Goal: Task Accomplishment & Management: Use online tool/utility

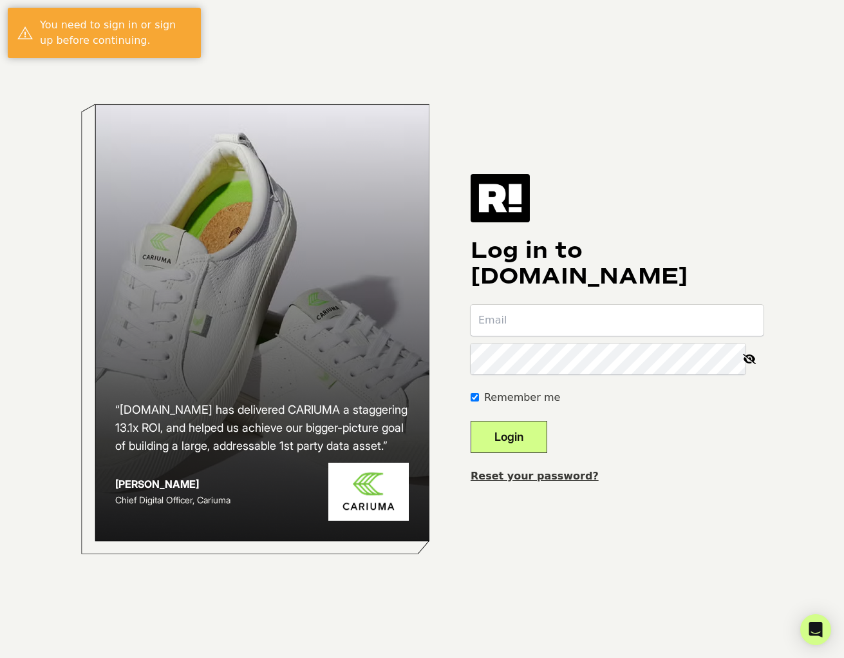
type input "allison@primallypure.com"
click at [536, 433] on button "Login" at bounding box center [509, 437] width 77 height 32
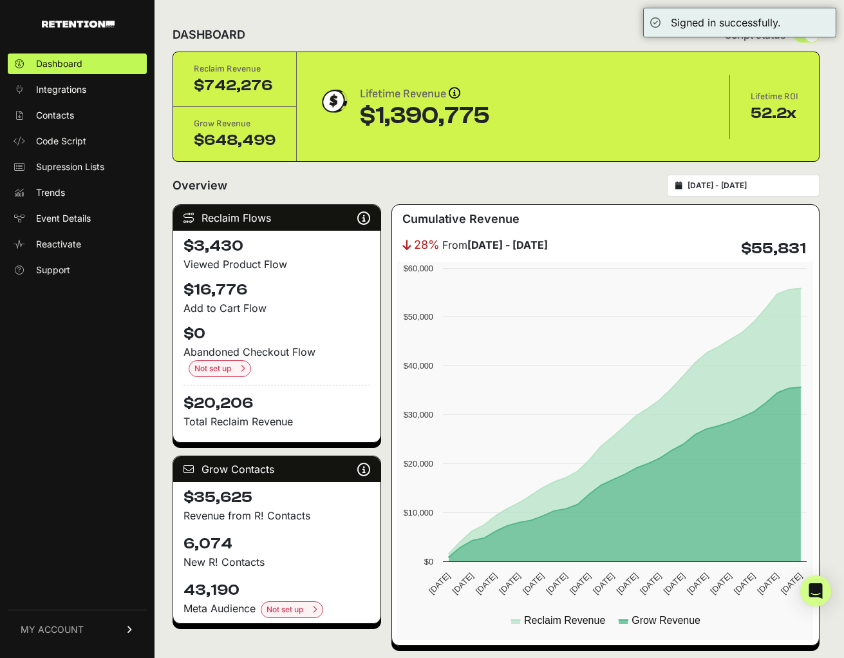
click at [82, 154] on ul "Dashboard Integrations Contacts Code Script Supression Lists Trends Event Detai…" at bounding box center [77, 166] width 139 height 227
click at [86, 169] on span "Supression Lists" at bounding box center [70, 166] width 68 height 13
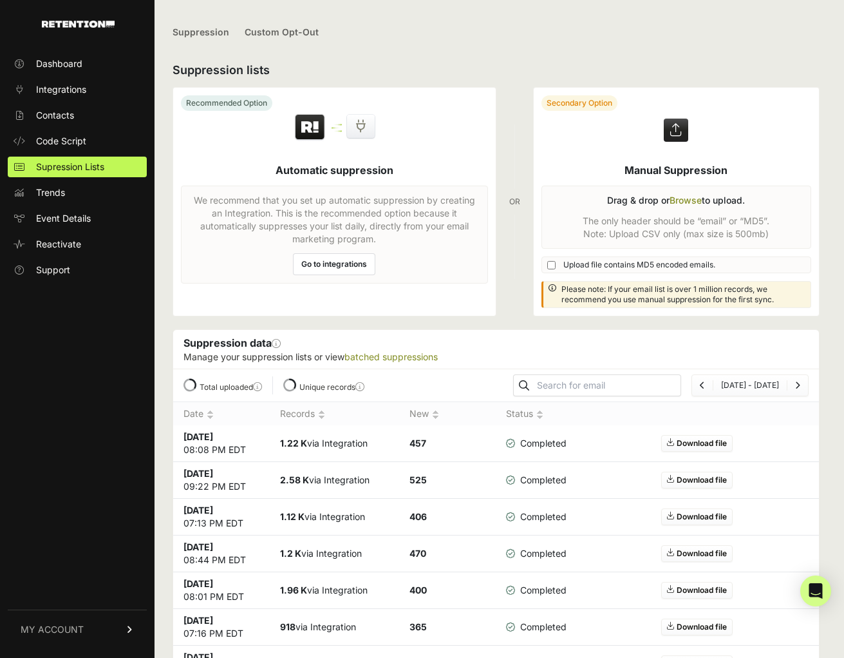
click at [677, 126] on label at bounding box center [677, 202] width 286 height 228
click at [0, 0] on input "file" at bounding box center [0, 0] width 0 height 0
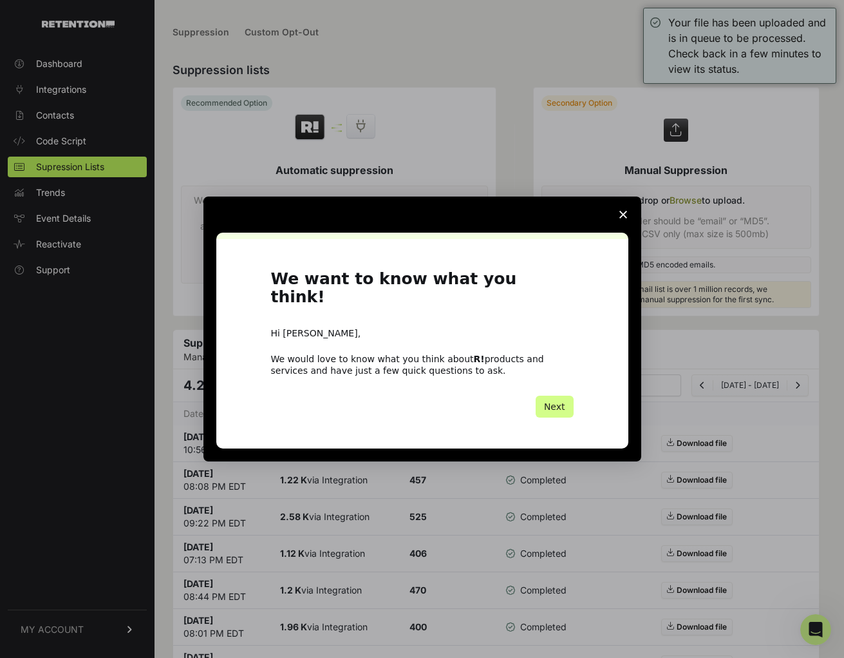
click at [615, 222] on span "Close survey" at bounding box center [623, 214] width 36 height 36
